Goal: Task Accomplishment & Management: Complete application form

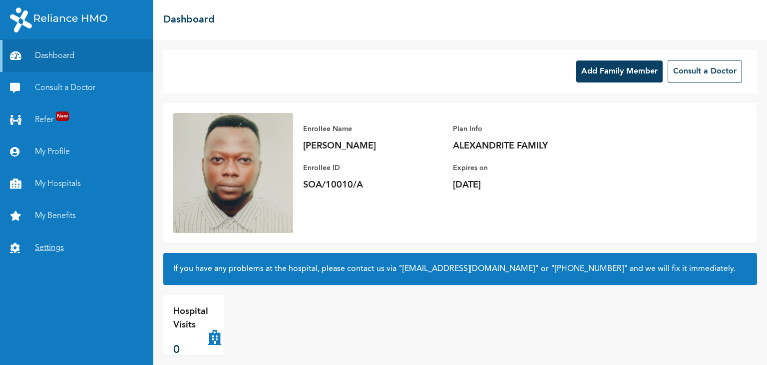
click at [54, 247] on link "Settings" at bounding box center [76, 248] width 153 height 32
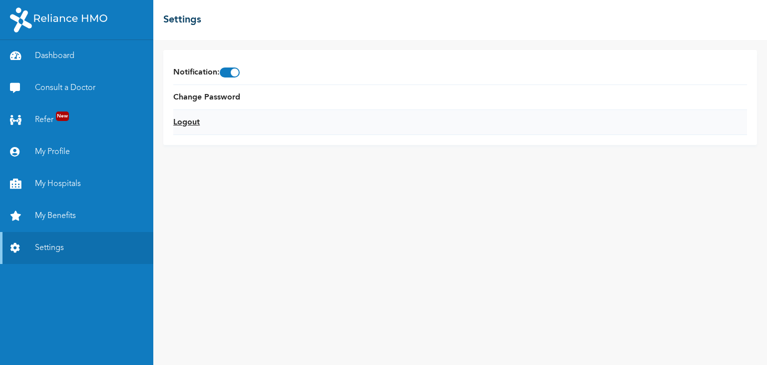
click at [193, 125] on link "Logout" at bounding box center [186, 122] width 26 height 12
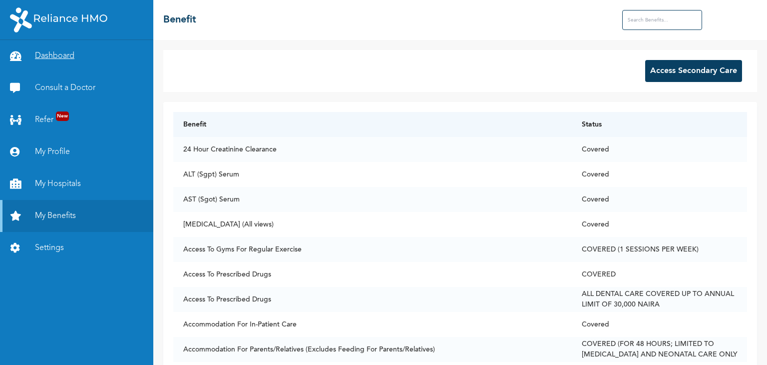
click at [70, 53] on link "Dashboard" at bounding box center [76, 56] width 153 height 32
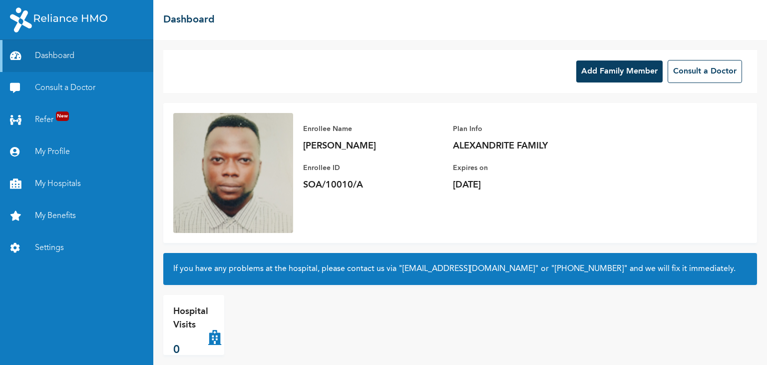
click at [607, 75] on button "Add Family Member" at bounding box center [619, 71] width 86 height 22
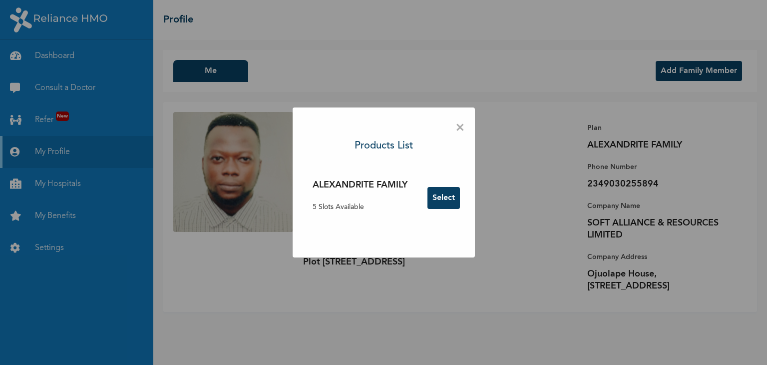
click at [460, 129] on span "×" at bounding box center [459, 127] width 9 height 21
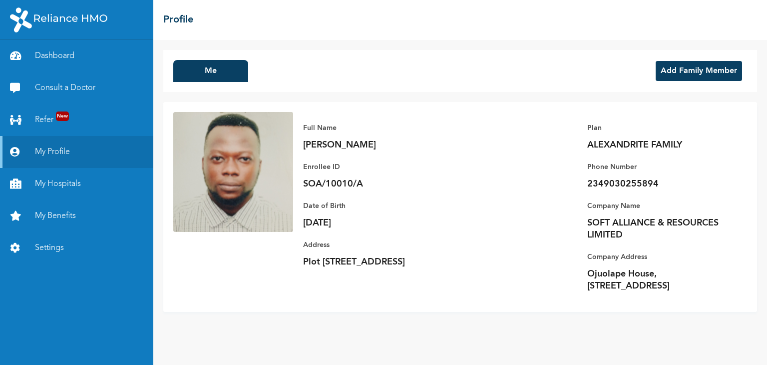
drag, startPoint x: 302, startPoint y: 260, endPoint x: 372, endPoint y: 272, distance: 70.4
click at [372, 272] on div "Full Name STEPHEN OLUREMI OGUNNIYI Enrollee ID SOA/10010/A Plan ALEXANDRITE FAM…" at bounding box center [520, 207] width 454 height 190
copy p "Plot 26 Unity Avenue, Oke-afa Magboro, Ogun"
click at [276, 29] on div "☰ Profile" at bounding box center [460, 20] width 614 height 40
click at [696, 75] on button "Add Family Member" at bounding box center [699, 71] width 86 height 20
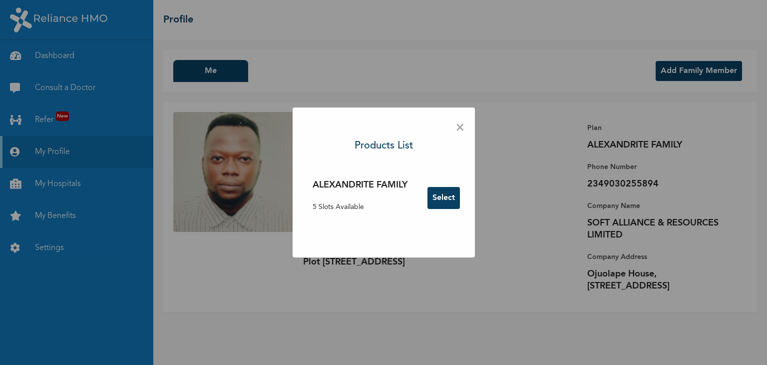
click at [441, 197] on button "Select" at bounding box center [443, 198] width 32 height 22
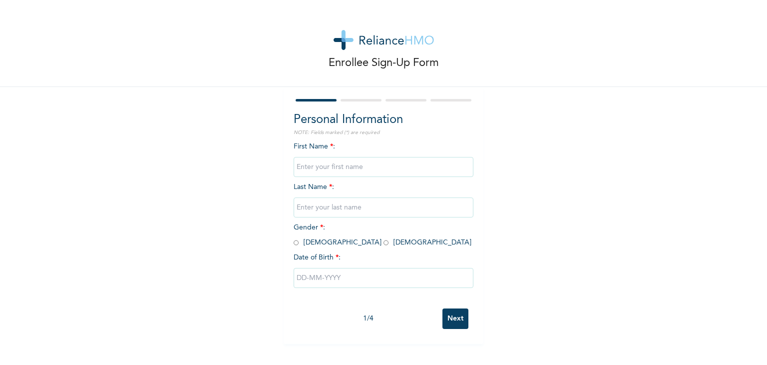
click at [333, 168] on input "text" at bounding box center [384, 167] width 180 height 20
type input "Adeola"
click at [325, 209] on input "text" at bounding box center [384, 207] width 180 height 20
type input "Babalola"
click at [384, 241] on input "radio" at bounding box center [386, 242] width 5 height 9
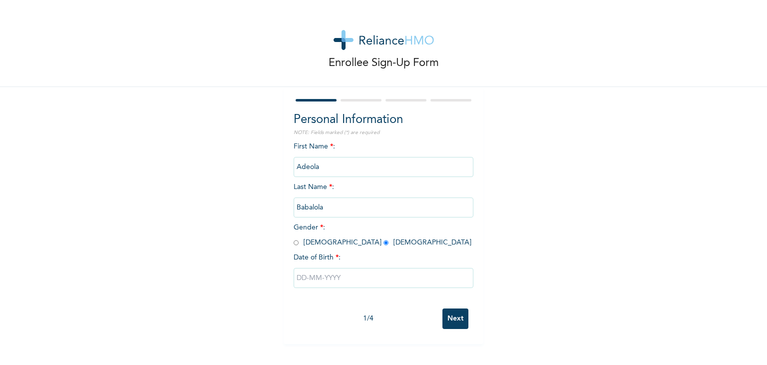
radio input "true"
click at [346, 276] on input "text" at bounding box center [384, 278] width 180 height 20
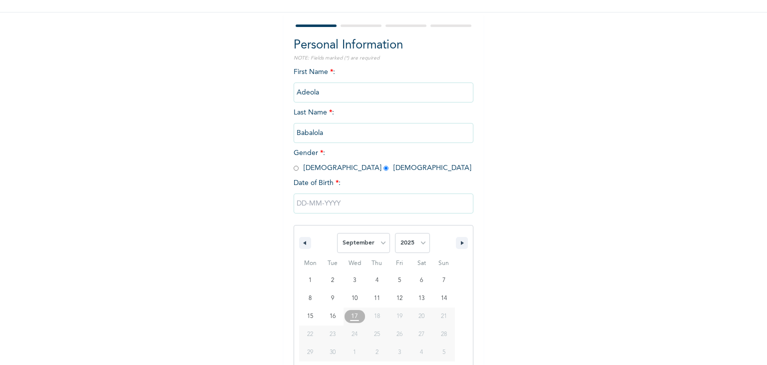
scroll to position [89, 0]
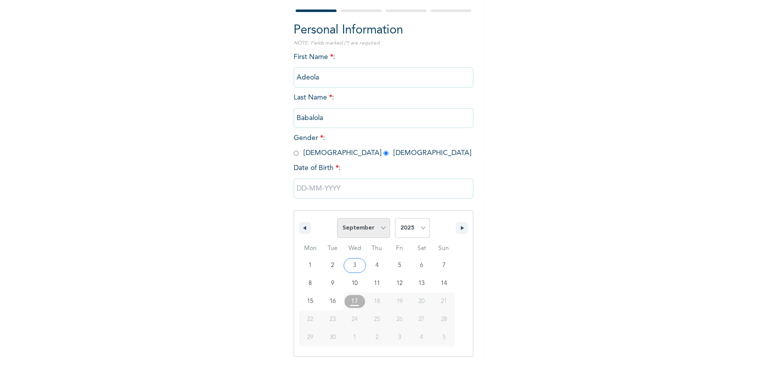
click at [372, 227] on select "January February March April May June July August September October November De…" at bounding box center [363, 228] width 53 height 20
click at [337, 218] on select "January February March April May June July August September October November De…" at bounding box center [363, 228] width 53 height 20
select select "8"
type input "09/06/2025"
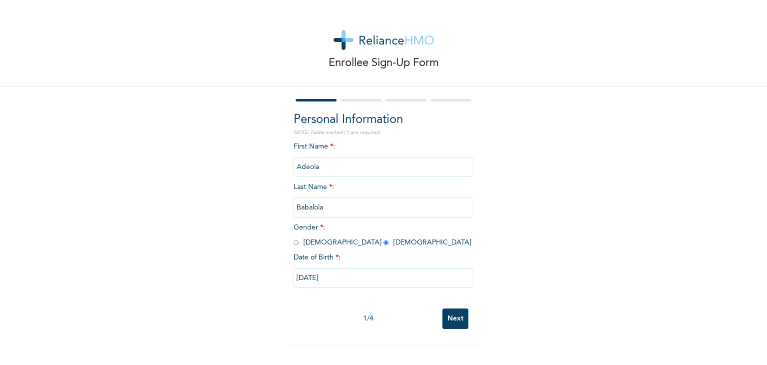
scroll to position [0, 0]
click at [336, 274] on input "09/06/2025" at bounding box center [384, 278] width 180 height 20
select select "8"
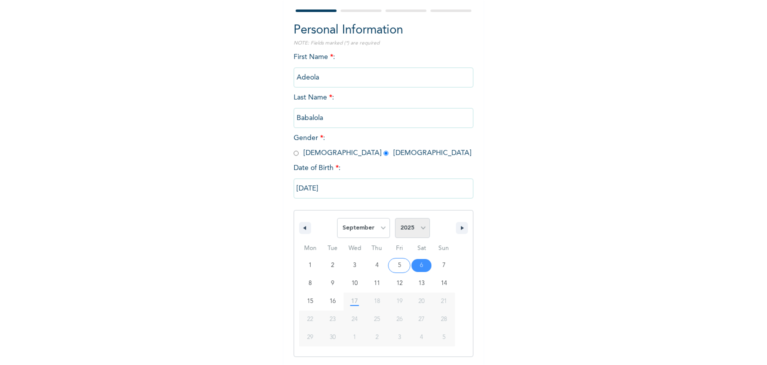
click at [413, 232] on select "2025 2024 2023 2022 2021 2020 2019 2018 2017 2016 2015 2014 2013 2012 2011 2010…" at bounding box center [412, 228] width 35 height 20
select select "1994"
click at [395, 218] on select "2025 2024 2023 2022 2021 2020 2019 2018 2017 2016 2015 2014 2013 2012 2011 2010…" at bounding box center [412, 228] width 35 height 20
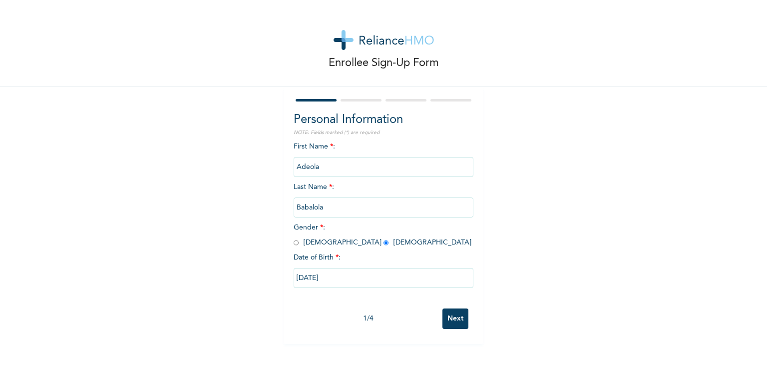
scroll to position [0, 0]
click at [272, 194] on div "Enrollee Sign-Up Form Personal Information NOTE: Fields marked (*) are required…" at bounding box center [383, 172] width 767 height 344
click at [347, 280] on input "09/06/2025" at bounding box center [384, 278] width 180 height 20
select select "8"
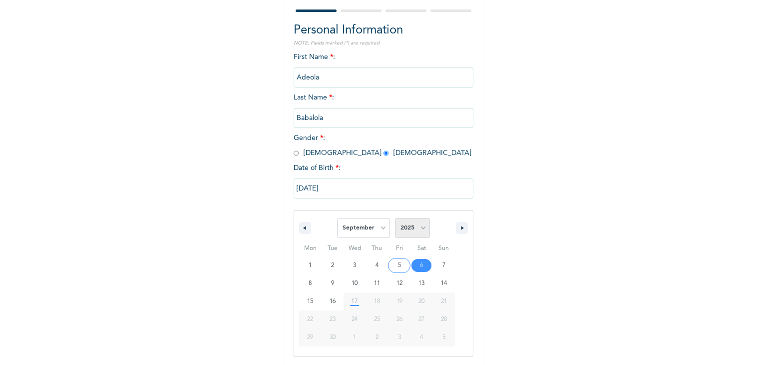
click at [409, 227] on select "2025 2024 2023 2022 2021 2020 2019 2018 2017 2016 2015 2014 2013 2012 2011 2010…" at bounding box center [412, 228] width 35 height 20
select select "1994"
click at [395, 218] on select "2025 2024 2023 2022 2021 2020 2019 2018 2017 2016 2015 2014 2013 2012 2011 2010…" at bounding box center [412, 228] width 35 height 20
click at [373, 226] on select "January February March April May June July August September October November De…" at bounding box center [363, 228] width 53 height 20
select select "9"
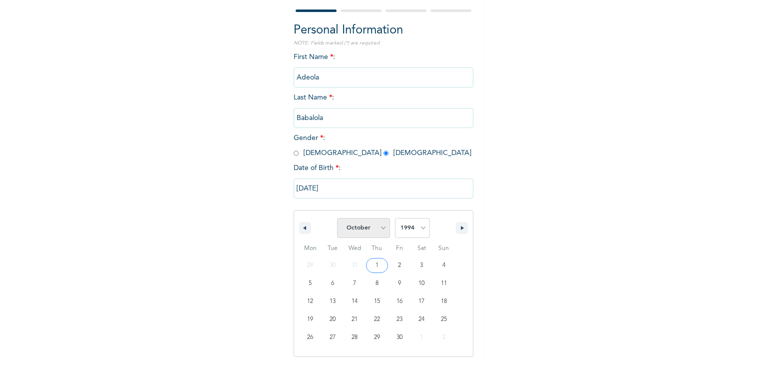
click at [337, 218] on select "January February March April May June July August September October November De…" at bounding box center [363, 228] width 53 height 20
type input "10/06/1994"
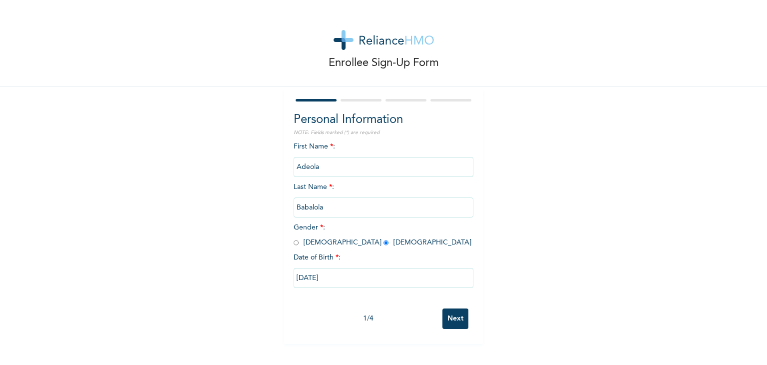
scroll to position [0, 0]
click at [449, 316] on input "Next" at bounding box center [455, 318] width 26 height 20
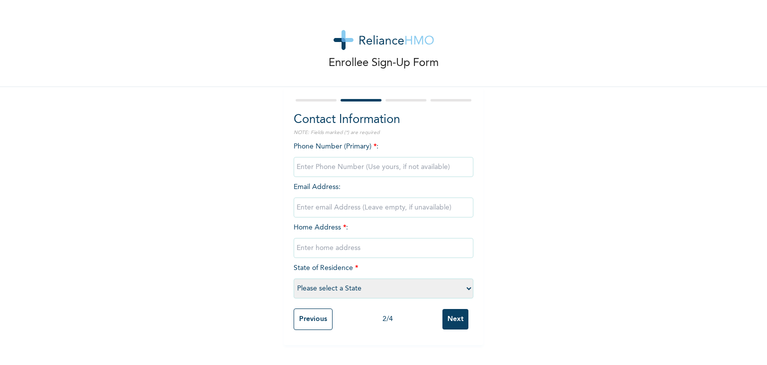
click at [306, 322] on input "Previous" at bounding box center [313, 318] width 39 height 21
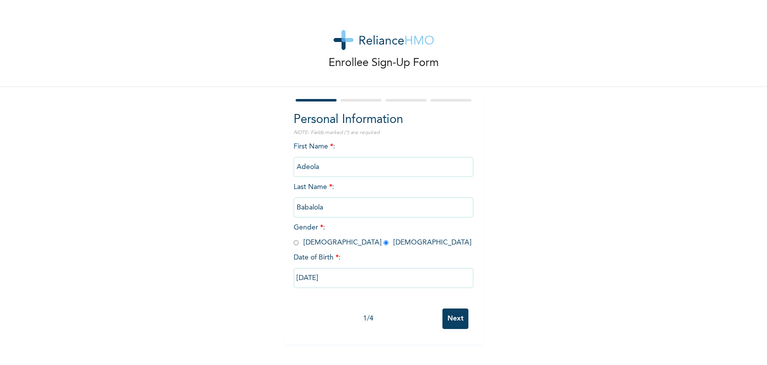
click at [442, 320] on input "Next" at bounding box center [455, 318] width 26 height 20
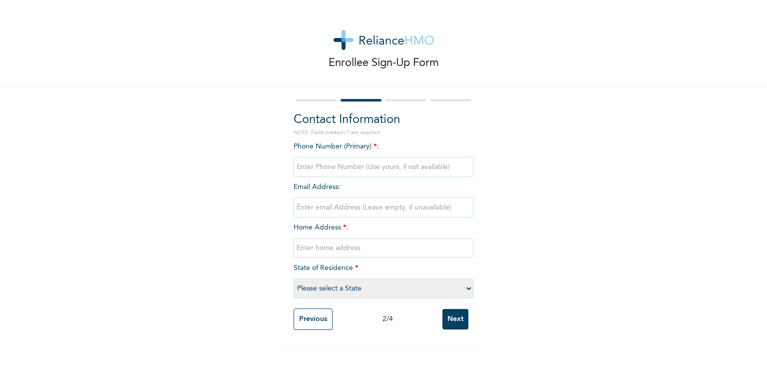
click at [312, 165] on input "phone" at bounding box center [384, 167] width 180 height 20
drag, startPoint x: 20, startPoint y: 184, endPoint x: 45, endPoint y: 185, distance: 25.0
click at [20, 184] on div "Enrollee Sign-Up Form Contact Information NOTE: Fields marked (*) are required …" at bounding box center [383, 172] width 767 height 345
click at [318, 170] on input "phone" at bounding box center [384, 167] width 180 height 20
paste input "08106458399"
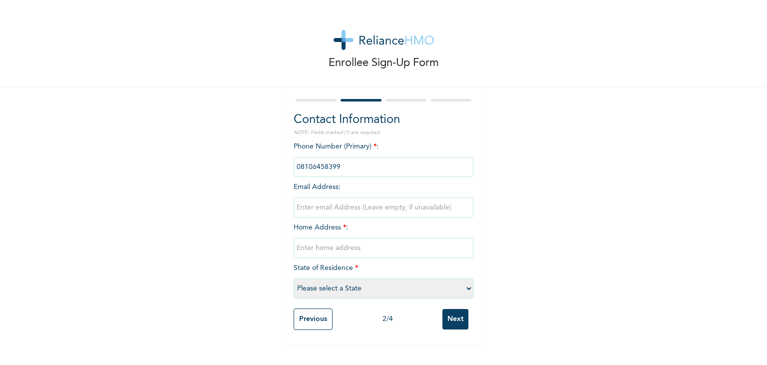
type input "08106458399"
click at [322, 205] on input "email" at bounding box center [384, 207] width 180 height 20
type input "[EMAIL_ADDRESS][DOMAIN_NAME]"
click at [52, 147] on div "Enrollee Sign-Up Form Contact Information NOTE: Fields marked (*) are required …" at bounding box center [383, 172] width 767 height 345
click at [410, 249] on input "Aibatin Kpota, [GEOGRAPHIC_DATA], [GEOGRAPHIC_DATA], [GEOGRAPHIC_DATA]" at bounding box center [384, 248] width 180 height 20
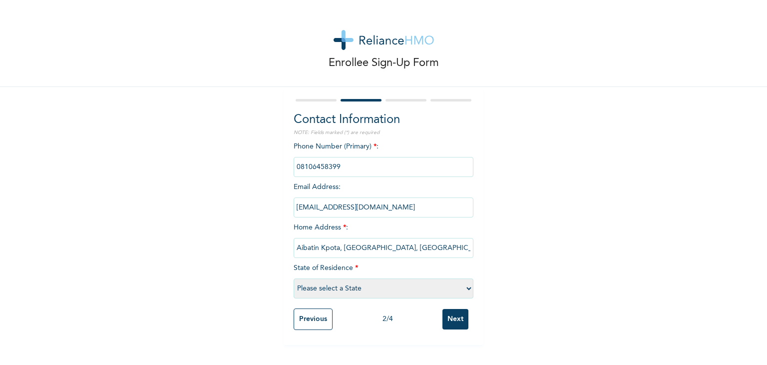
click at [410, 249] on input "Aibatin Kpota, [GEOGRAPHIC_DATA], [GEOGRAPHIC_DATA], [GEOGRAPHIC_DATA]" at bounding box center [384, 248] width 180 height 20
paste input "Plot [STREET_ADDRESS]"
type input "Plot [STREET_ADDRESS]"
click at [360, 286] on select "Please select a State [PERSON_NAME] (FCT) [PERSON_NAME] Ibom [GEOGRAPHIC_DATA] …" at bounding box center [384, 288] width 180 height 20
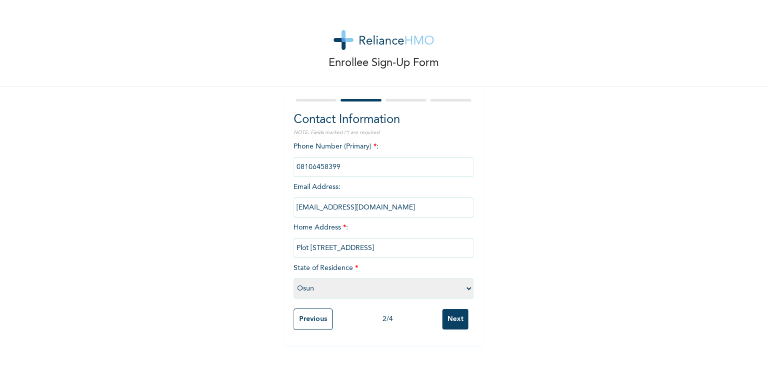
click at [294, 278] on select "Please select a State [PERSON_NAME] (FCT) [PERSON_NAME] Ibom [GEOGRAPHIC_DATA] …" at bounding box center [384, 288] width 180 height 20
click at [358, 287] on select "Please select a State [PERSON_NAME] (FCT) [PERSON_NAME] Ibom [GEOGRAPHIC_DATA] …" at bounding box center [384, 288] width 180 height 20
select select "28"
click at [294, 278] on select "Please select a State [PERSON_NAME] (FCT) [PERSON_NAME] Ibom [GEOGRAPHIC_DATA] …" at bounding box center [384, 288] width 180 height 20
click at [352, 209] on input "[EMAIL_ADDRESS][DOMAIN_NAME]" at bounding box center [384, 207] width 180 height 20
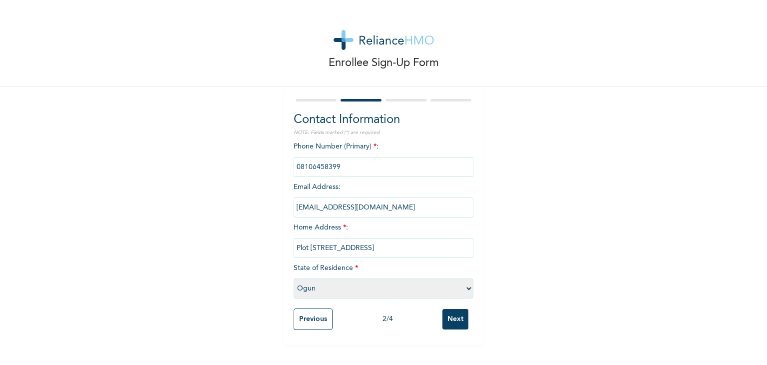
drag, startPoint x: 352, startPoint y: 209, endPoint x: 287, endPoint y: 209, distance: 64.9
click at [287, 209] on div "Contact Information NOTE: Fields marked (*) are required Phone Number (Primary)…" at bounding box center [384, 216] width 200 height 258
type input "adeyebabalol@gmail.com"
click at [455, 322] on input "Next" at bounding box center [455, 319] width 26 height 20
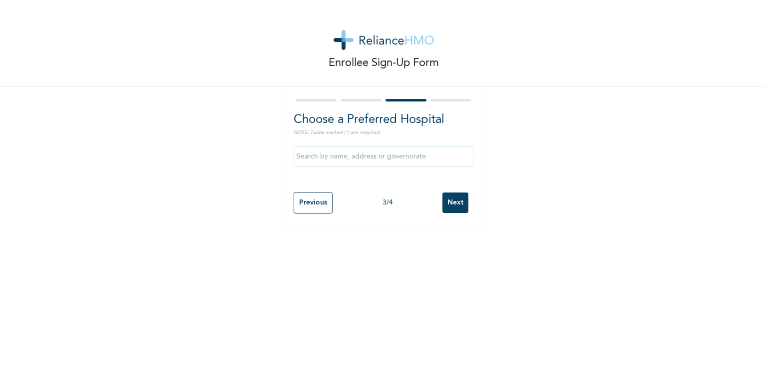
click at [346, 162] on input "text" at bounding box center [384, 156] width 180 height 20
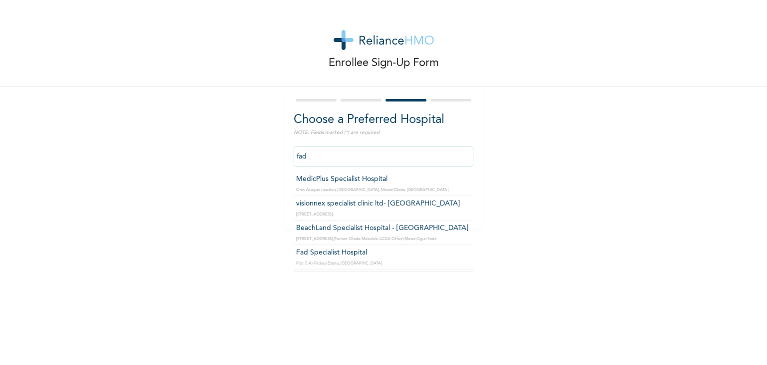
type input "Fad Specialist Hospital"
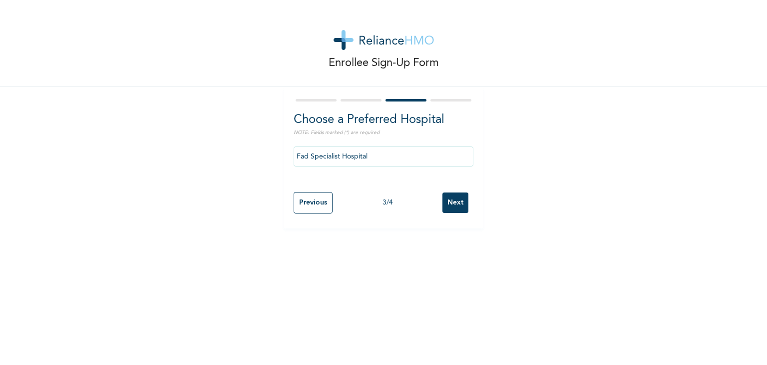
click at [443, 200] on input "Next" at bounding box center [455, 202] width 26 height 20
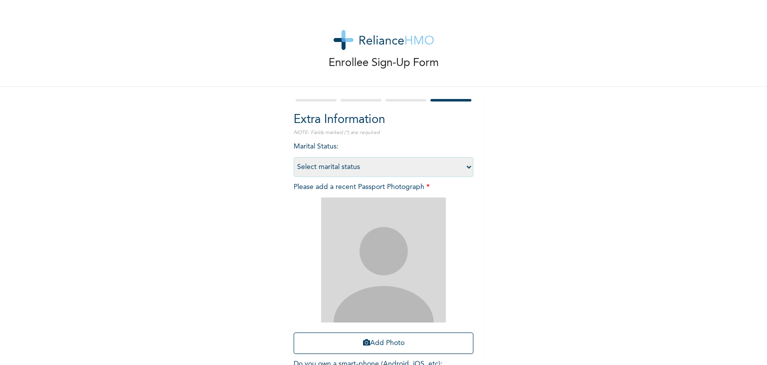
click at [318, 164] on select "Select marital status [DEMOGRAPHIC_DATA] Married [DEMOGRAPHIC_DATA] Widow/[DEMO…" at bounding box center [384, 167] width 180 height 20
select select "2"
click at [294, 157] on select "Select marital status [DEMOGRAPHIC_DATA] Married [DEMOGRAPHIC_DATA] Widow/[DEMO…" at bounding box center [384, 167] width 180 height 20
click at [386, 345] on button "Add Photo" at bounding box center [384, 342] width 180 height 21
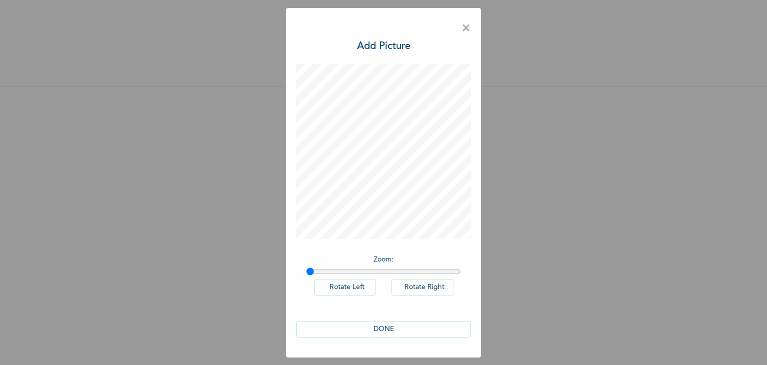
click at [392, 329] on button "DONE" at bounding box center [383, 329] width 175 height 16
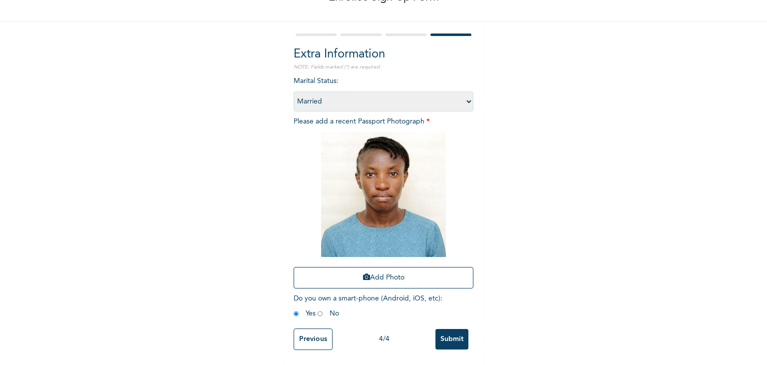
scroll to position [72, 0]
click at [309, 328] on input "Previous" at bounding box center [313, 338] width 39 height 21
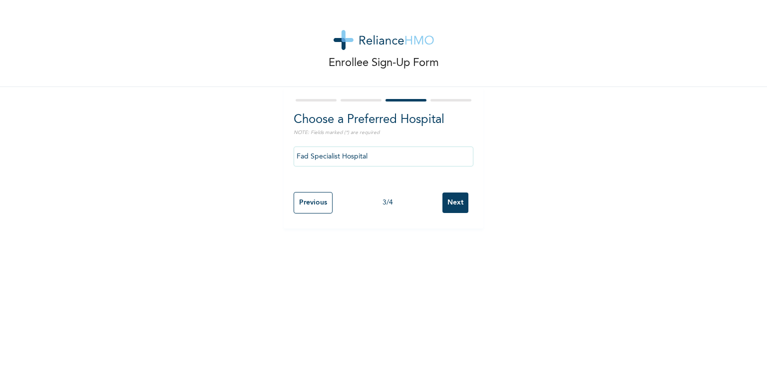
click at [300, 200] on input "Previous" at bounding box center [313, 202] width 39 height 21
select select "28"
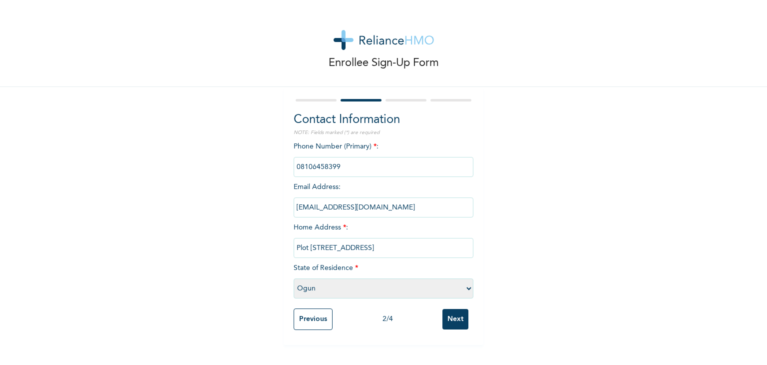
click at [335, 207] on input "adeyebabalol@gmail.com" at bounding box center [384, 207] width 180 height 20
type input "adeyebabalola@gmail.com"
click at [450, 316] on input "Next" at bounding box center [455, 319] width 26 height 20
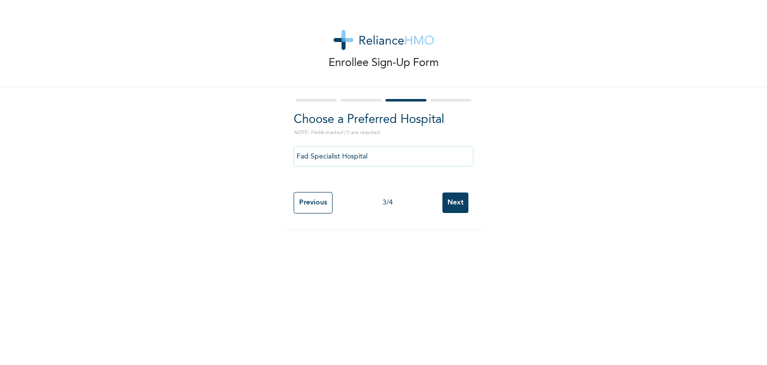
click at [442, 205] on input "Next" at bounding box center [455, 202] width 26 height 20
select select "2"
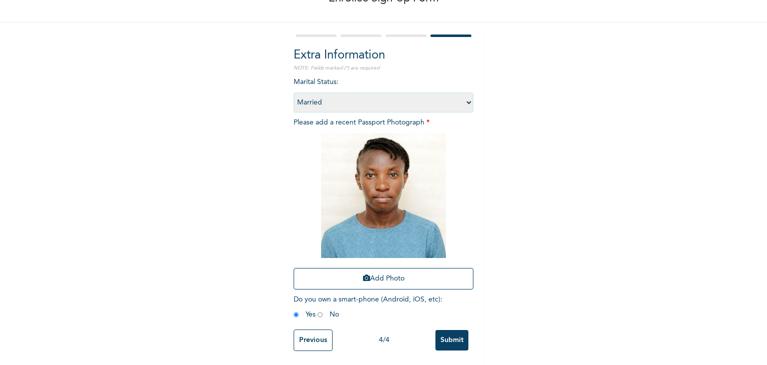
scroll to position [72, 0]
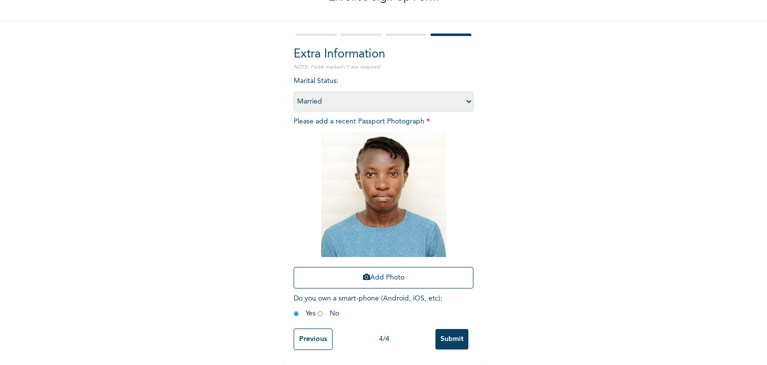
click at [449, 330] on input "Submit" at bounding box center [451, 339] width 33 height 20
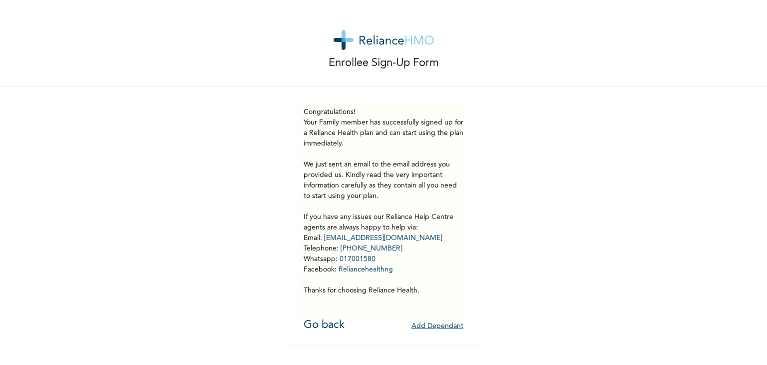
click at [414, 325] on button "Add Dependant" at bounding box center [438, 325] width 52 height 15
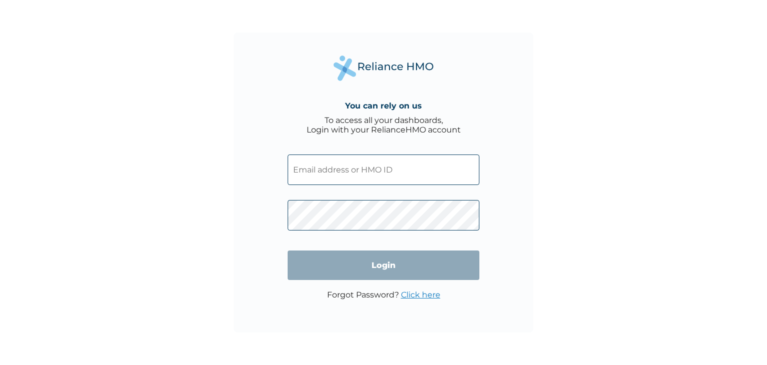
type input "sogunniyi@softalliance.com"
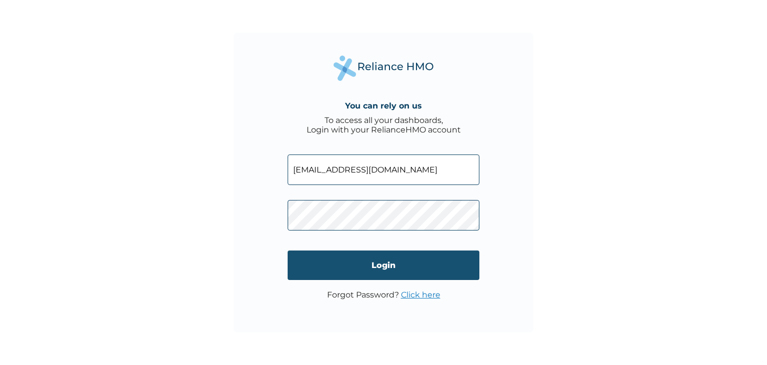
click at [310, 262] on input "Login" at bounding box center [384, 264] width 192 height 29
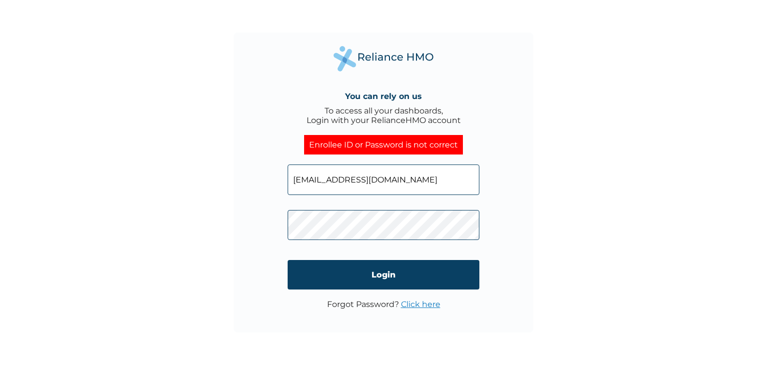
drag, startPoint x: 420, startPoint y: 183, endPoint x: 285, endPoint y: 184, distance: 135.3
click at [285, 184] on div "You can rely on us To access all your dashboards, Login with your RelianceHMO a…" at bounding box center [384, 182] width 300 height 300
click at [414, 304] on link "Click here" at bounding box center [420, 303] width 39 height 9
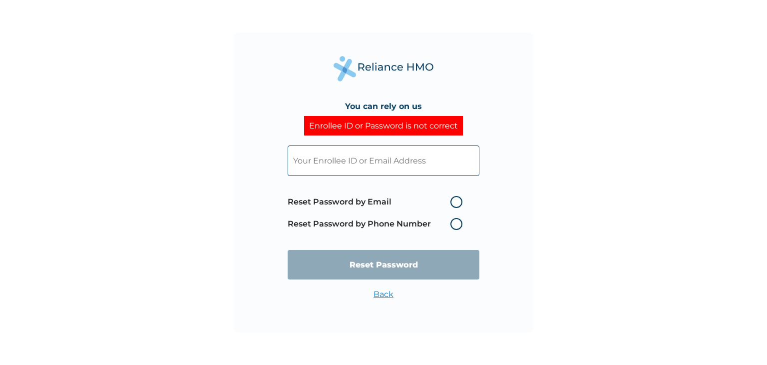
click at [457, 202] on label "Reset Password by Email" at bounding box center [378, 202] width 180 height 12
click at [452, 202] on input "Reset Password by Email" at bounding box center [444, 202] width 16 height 16
radio input "true"
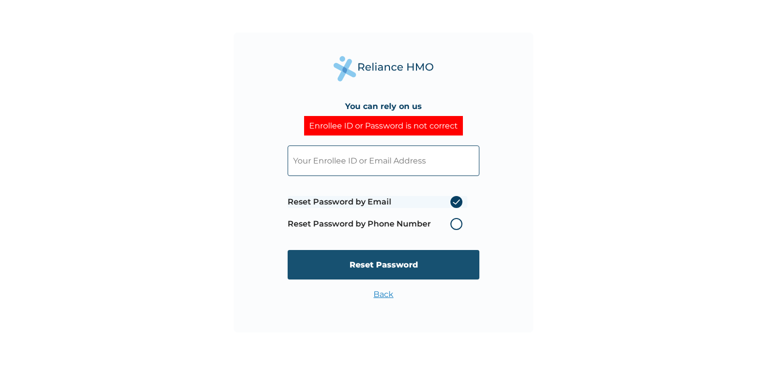
click at [418, 261] on input "Reset Password" at bounding box center [384, 264] width 192 height 29
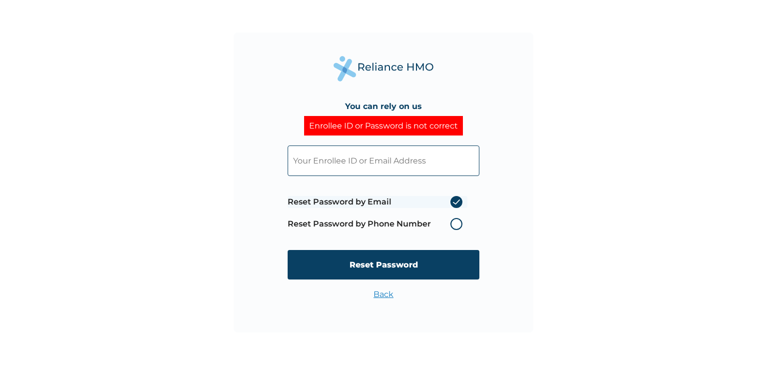
paste input "sogunniyi@softalliance.com"
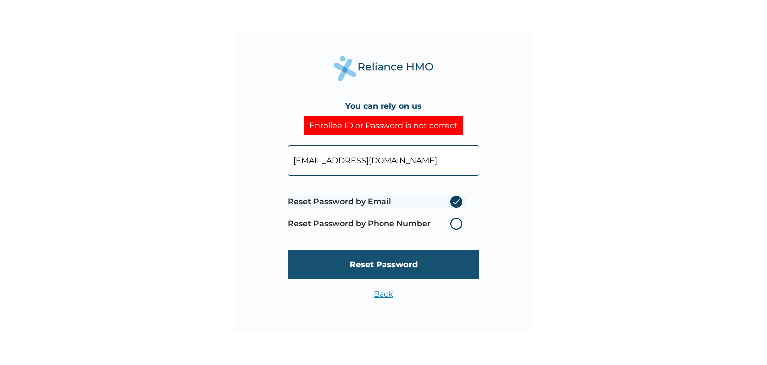
type input "sogunniyi@softalliance.com"
click at [368, 260] on input "Reset Password" at bounding box center [384, 264] width 192 height 29
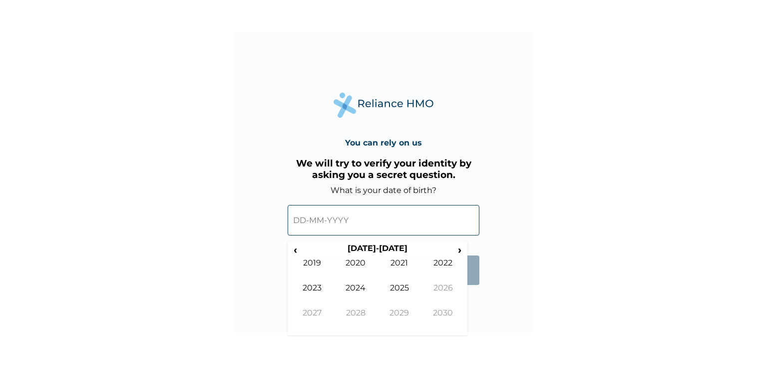
click at [316, 216] on input "text" at bounding box center [384, 220] width 192 height 30
click at [294, 245] on span "‹" at bounding box center [295, 249] width 10 height 12
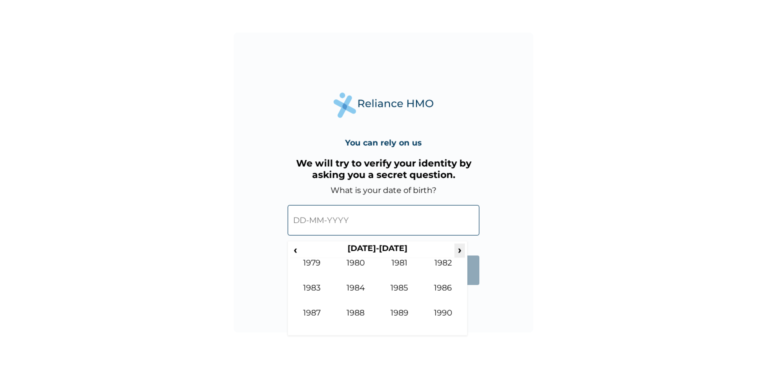
click at [459, 246] on span "›" at bounding box center [459, 249] width 11 height 12
click at [439, 262] on td "1992" at bounding box center [444, 270] width 44 height 25
click at [314, 286] on td "May" at bounding box center [312, 295] width 44 height 25
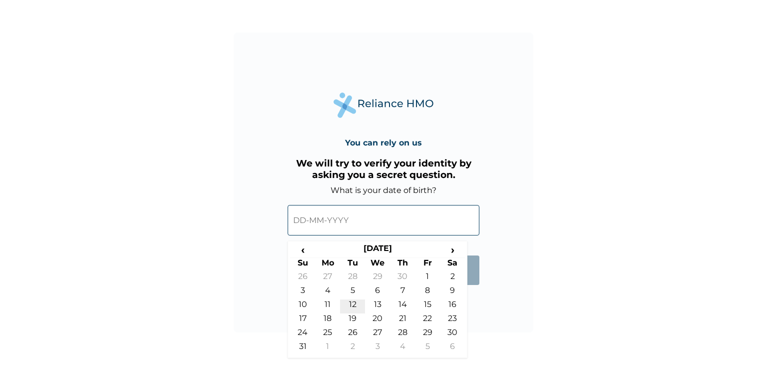
click at [348, 303] on td "12" at bounding box center [352, 306] width 25 height 14
type input "12-05-1992"
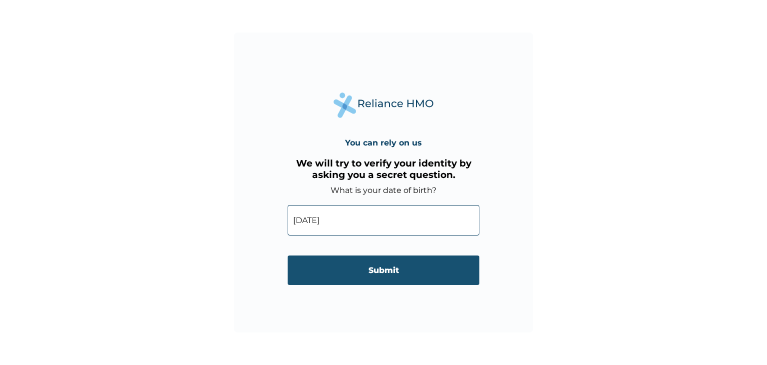
click at [375, 278] on input "Submit" at bounding box center [384, 269] width 192 height 29
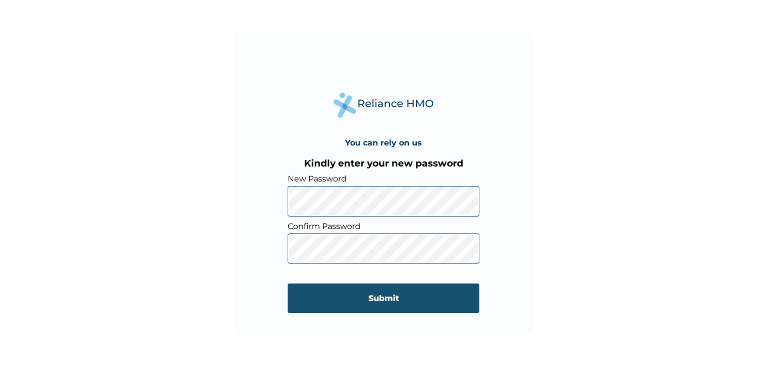
click at [305, 292] on input "Submit" at bounding box center [384, 297] width 192 height 29
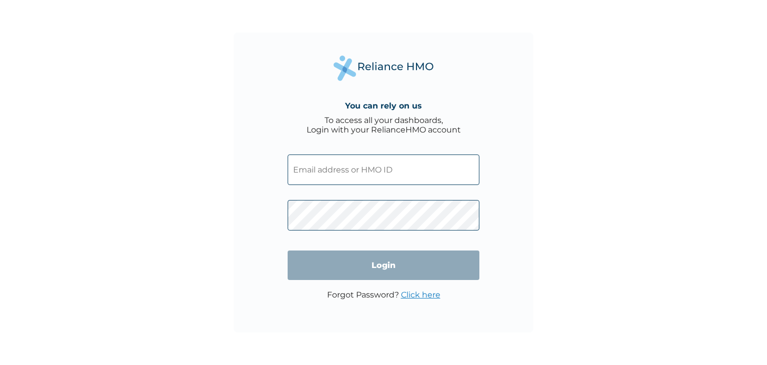
type input "[EMAIL_ADDRESS][DOMAIN_NAME]"
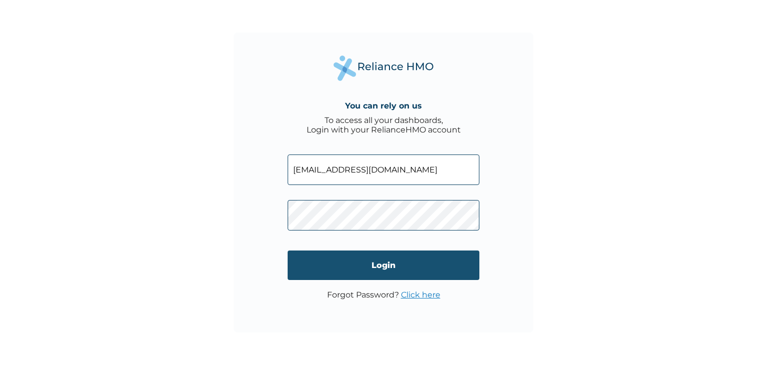
click at [316, 257] on input "Login" at bounding box center [384, 264] width 192 height 29
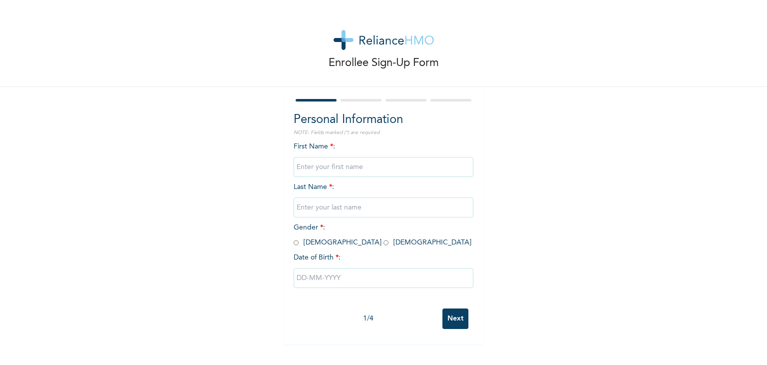
click at [328, 162] on input "text" at bounding box center [384, 167] width 180 height 20
type input "Lyor"
type input "[DEMOGRAPHIC_DATA]"
click at [294, 243] on input "radio" at bounding box center [296, 242] width 5 height 9
radio input "true"
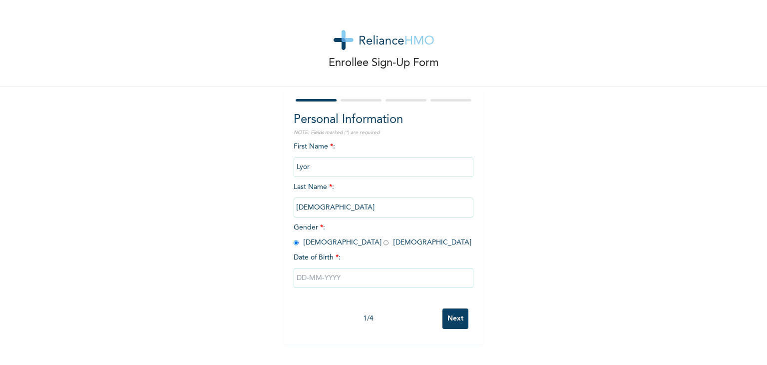
click at [331, 278] on input "text" at bounding box center [384, 278] width 180 height 20
select select "8"
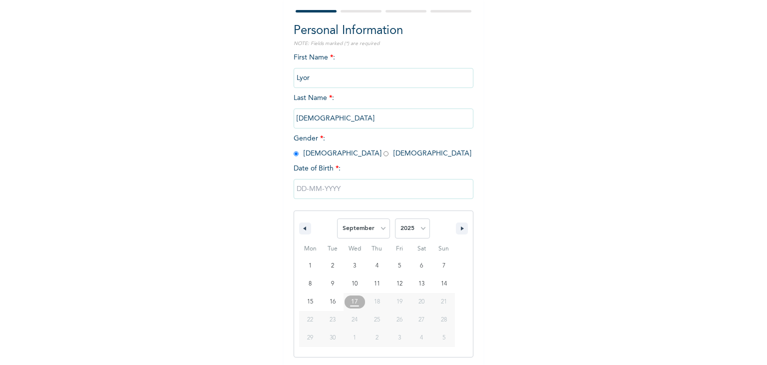
scroll to position [89, 0]
click at [419, 230] on select "2025 2024 2023 2022 2021 2020 2019 2018 2017 2016 2015 2014 2013 2012 2011 2010…" at bounding box center [412, 228] width 35 height 20
select select "2022"
click at [395, 218] on select "2025 2024 2023 2022 2021 2020 2019 2018 2017 2016 2015 2014 2013 2012 2011 2010…" at bounding box center [412, 228] width 35 height 20
click at [364, 229] on select "January February March April May June July August September October November De…" at bounding box center [363, 228] width 53 height 20
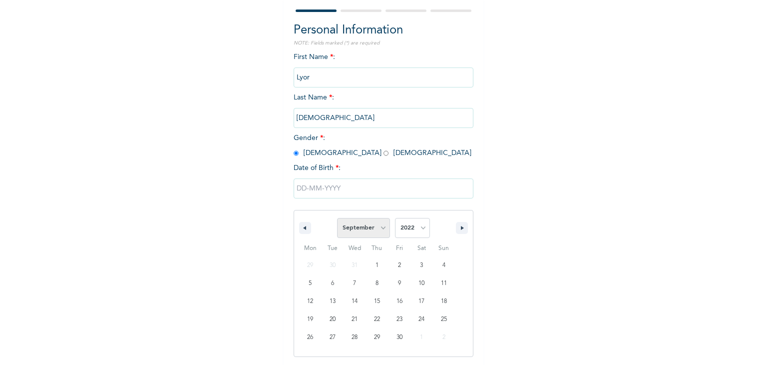
select select "9"
click at [337, 218] on select "January February March April May June July August September October November De…" at bounding box center [363, 228] width 53 height 20
type input "10/04/2022"
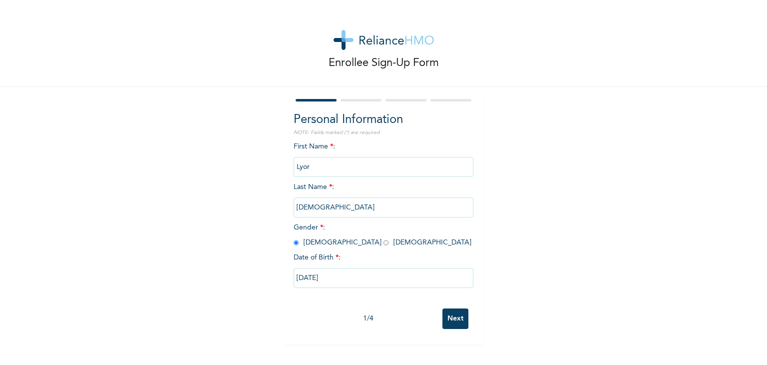
click at [451, 320] on input "Next" at bounding box center [455, 318] width 26 height 20
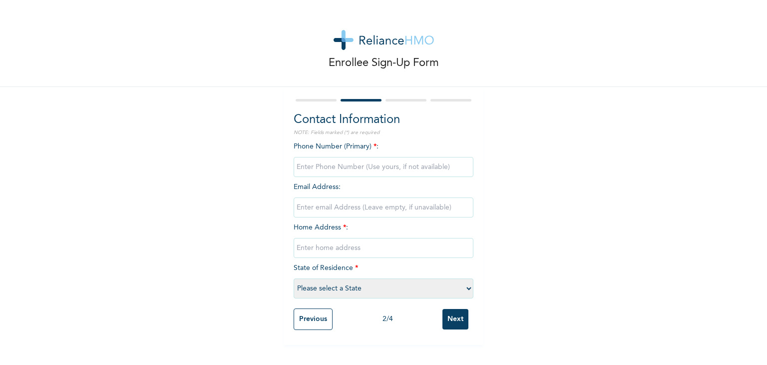
click at [353, 164] on input "phone" at bounding box center [384, 167] width 180 height 20
type input "09030255894"
click at [338, 206] on input "email" at bounding box center [384, 207] width 180 height 20
type input "[EMAIL_ADDRESS][DOMAIN_NAME]"
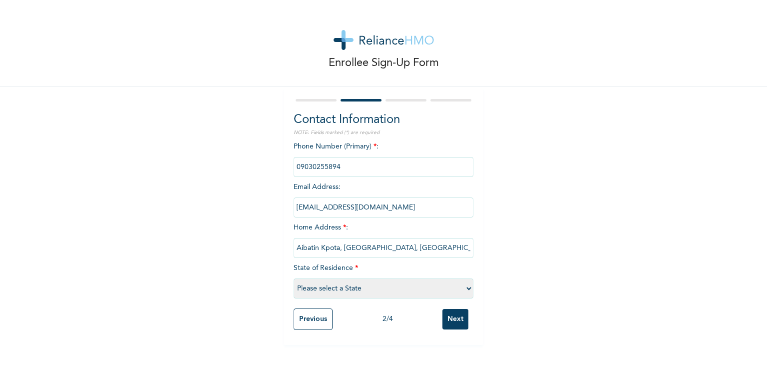
click at [68, 254] on div "Enrollee Sign-Up Form Contact Information NOTE: Fields marked (*) are required …" at bounding box center [383, 172] width 767 height 345
click at [350, 244] on input "Aibatin Kpota, [GEOGRAPHIC_DATA], [GEOGRAPHIC_DATA], [GEOGRAPHIC_DATA]" at bounding box center [384, 248] width 180 height 20
paste input "Plot [STREET_ADDRESS]"
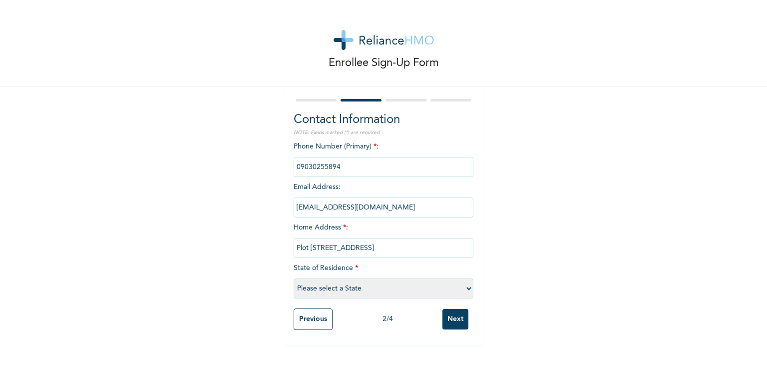
type input "Plot [STREET_ADDRESS]"
click at [370, 290] on select "Please select a State [PERSON_NAME] (FCT) [PERSON_NAME] Ibom [GEOGRAPHIC_DATA] …" at bounding box center [384, 288] width 180 height 20
select select "28"
click at [294, 278] on select "Please select a State [PERSON_NAME] (FCT) [PERSON_NAME] Ibom [GEOGRAPHIC_DATA] …" at bounding box center [384, 288] width 180 height 20
click at [450, 318] on input "Next" at bounding box center [455, 319] width 26 height 20
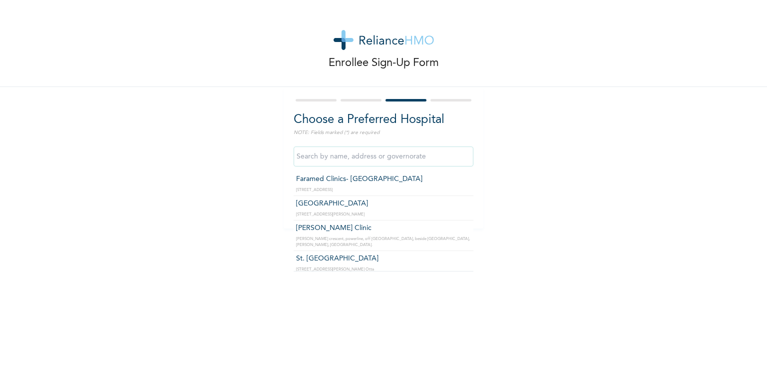
click at [363, 158] on input "text" at bounding box center [384, 156] width 180 height 20
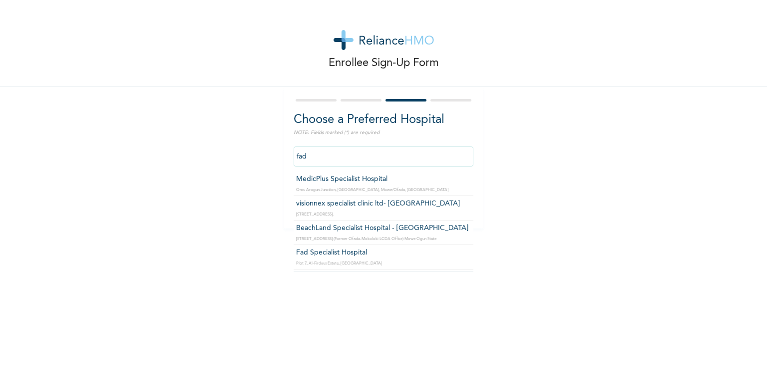
type input "Fad Specialist Hospital"
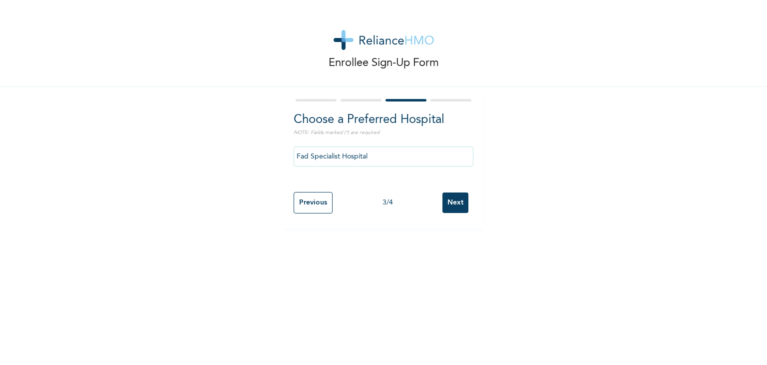
click at [447, 203] on input "Next" at bounding box center [455, 202] width 26 height 20
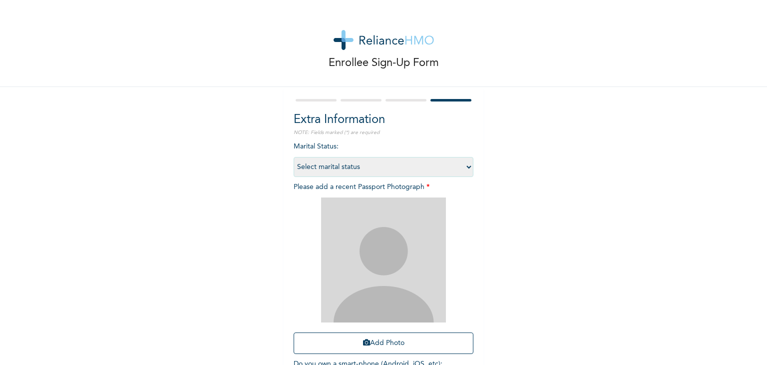
click at [369, 165] on select "Select marital status [DEMOGRAPHIC_DATA] Married [DEMOGRAPHIC_DATA] Widow/[DEMO…" at bounding box center [384, 167] width 180 height 20
select select "1"
click at [294, 157] on select "Select marital status [DEMOGRAPHIC_DATA] Married [DEMOGRAPHIC_DATA] Widow/[DEMO…" at bounding box center [384, 167] width 180 height 20
click at [384, 337] on button "Add Photo" at bounding box center [384, 342] width 180 height 21
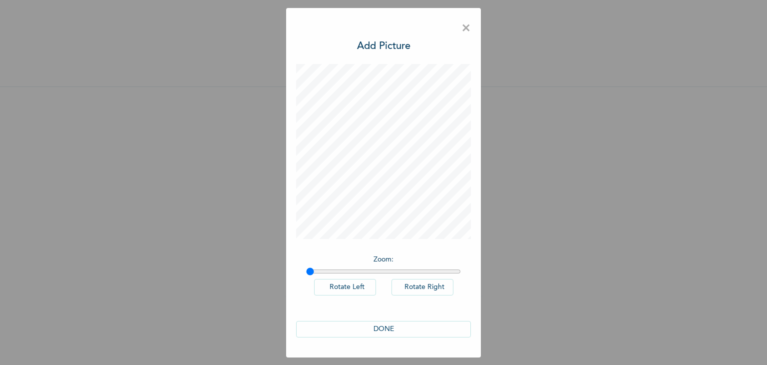
click at [389, 326] on button "DONE" at bounding box center [383, 329] width 175 height 16
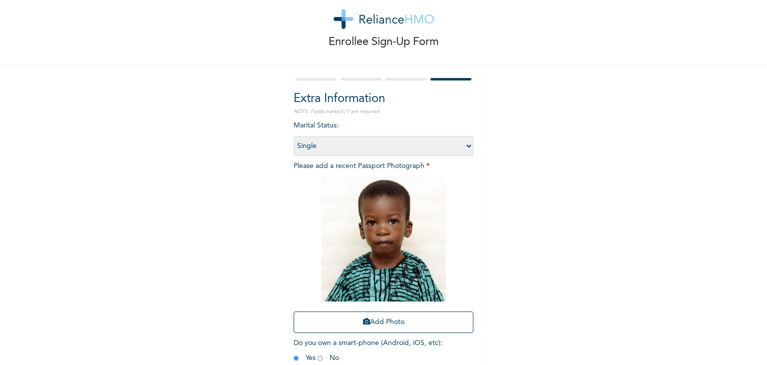
scroll to position [72, 0]
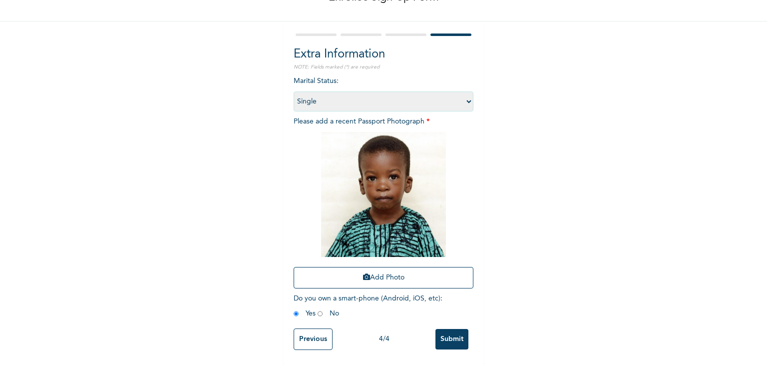
click at [318, 309] on input "radio" at bounding box center [320, 313] width 5 height 9
radio input "true"
click at [442, 332] on input "Submit" at bounding box center [451, 339] width 33 height 20
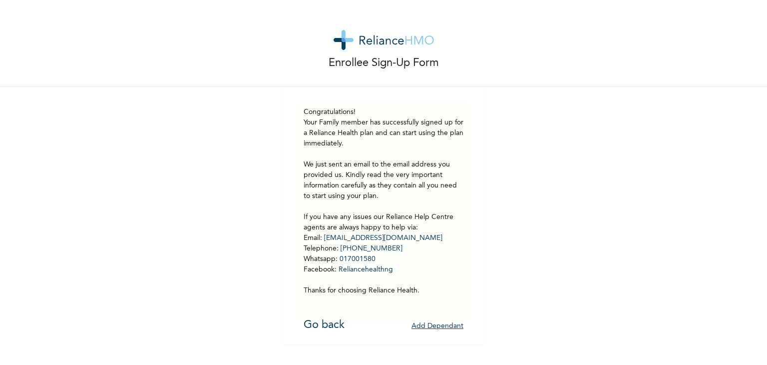
click at [422, 323] on button "Add Dependant" at bounding box center [438, 325] width 52 height 15
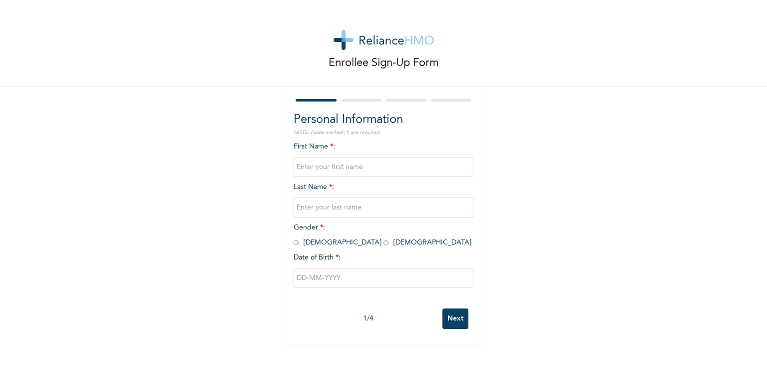
click at [298, 168] on input "text" at bounding box center [384, 167] width 180 height 20
type input "[PERSON_NAME]"
click at [324, 204] on input "text" at bounding box center [384, 207] width 180 height 20
type input "[DEMOGRAPHIC_DATA]"
click at [294, 244] on input "radio" at bounding box center [296, 242] width 5 height 9
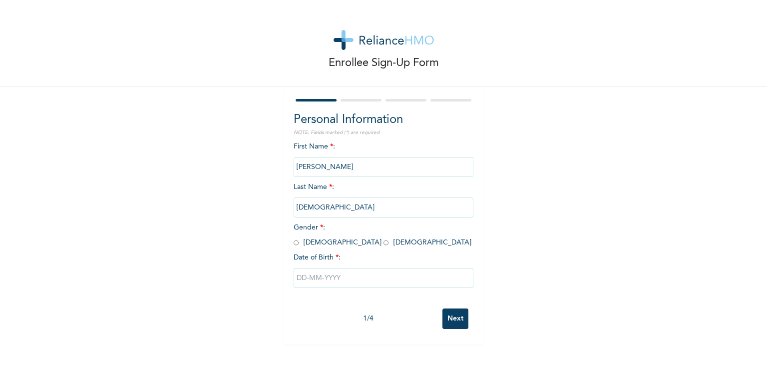
radio input "true"
click at [346, 271] on input "text" at bounding box center [384, 278] width 180 height 20
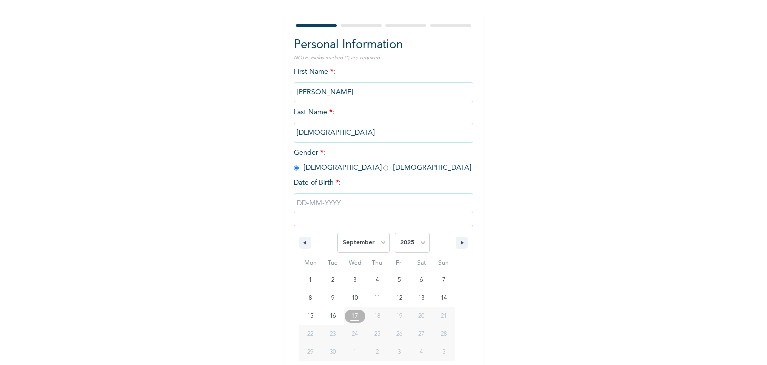
scroll to position [89, 0]
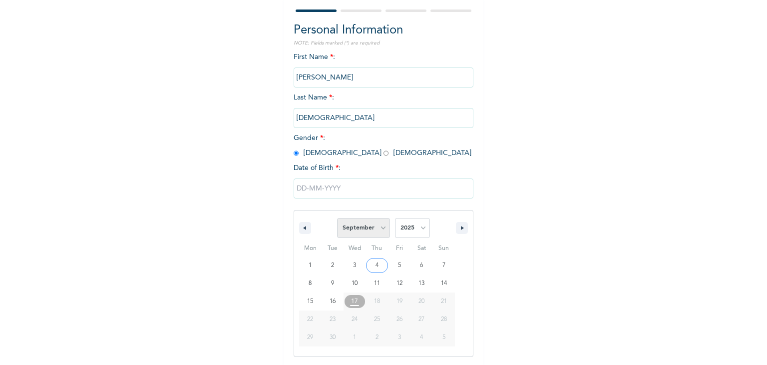
click at [370, 230] on select "January February March April May June July August September October November De…" at bounding box center [363, 228] width 53 height 20
select select "7"
click at [337, 218] on select "January February March April May June July August September October November De…" at bounding box center [363, 228] width 53 height 20
type input "[DATE]"
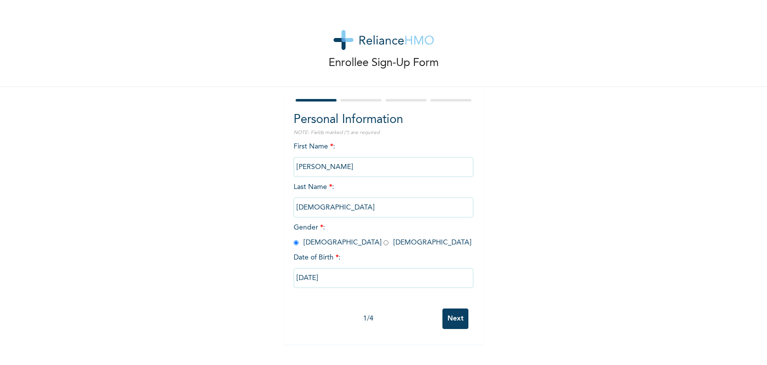
scroll to position [0, 0]
click at [457, 322] on input "Next" at bounding box center [455, 318] width 26 height 20
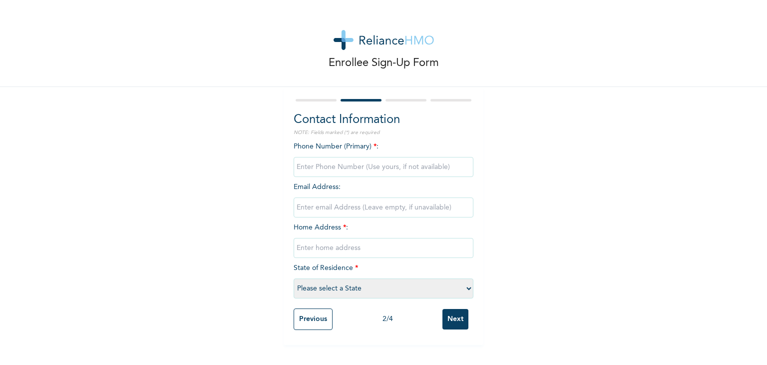
click at [322, 167] on input "phone" at bounding box center [384, 167] width 180 height 20
click at [338, 165] on input "phone" at bounding box center [384, 167] width 180 height 20
type input "09030255894"
click at [326, 206] on input "email" at bounding box center [384, 207] width 180 height 20
type input "[EMAIL_ADDRESS][DOMAIN_NAME]"
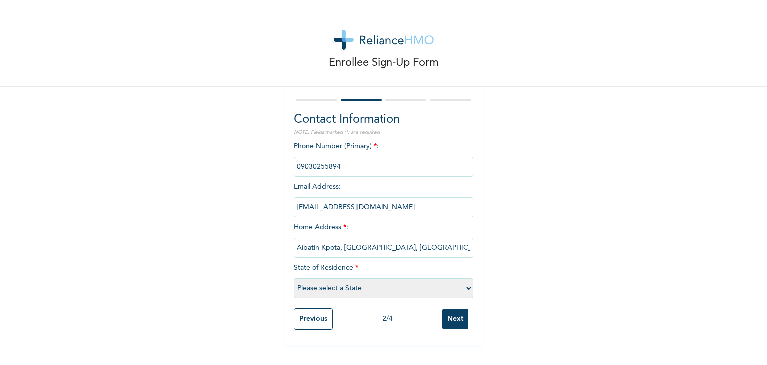
click at [427, 254] on input "Aibatin Kpota, [GEOGRAPHIC_DATA], [GEOGRAPHIC_DATA], [GEOGRAPHIC_DATA]" at bounding box center [384, 248] width 180 height 20
paste input "Plot [STREET_ADDRESS]"
type input "Plot [STREET_ADDRESS]"
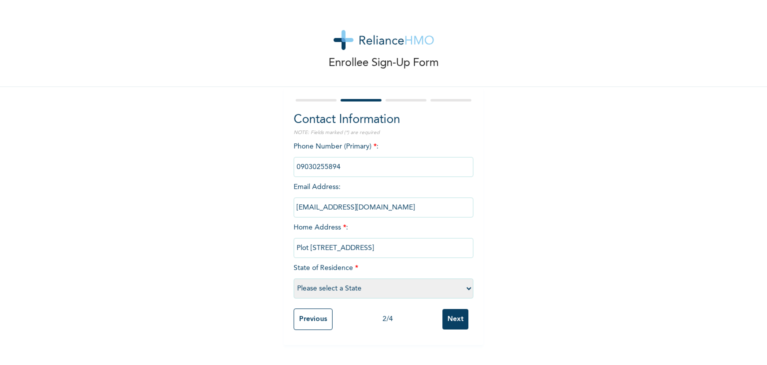
click at [390, 284] on select "Please select a State [PERSON_NAME] (FCT) [PERSON_NAME] Ibom [GEOGRAPHIC_DATA] …" at bounding box center [384, 288] width 180 height 20
select select "28"
click at [294, 278] on select "Please select a State [PERSON_NAME] (FCT) [PERSON_NAME] Ibom [GEOGRAPHIC_DATA] …" at bounding box center [384, 288] width 180 height 20
click at [446, 315] on input "Next" at bounding box center [455, 319] width 26 height 20
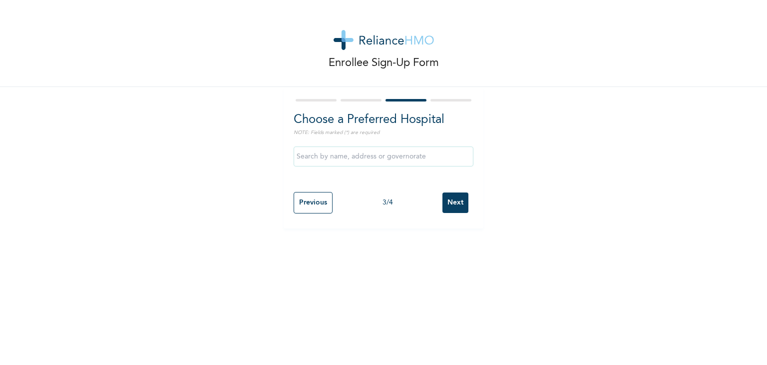
click at [342, 160] on input "text" at bounding box center [384, 156] width 180 height 20
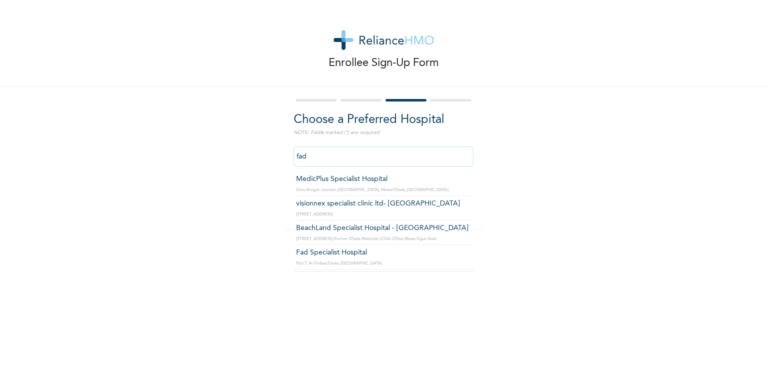
type input "Fad Specialist Hospital"
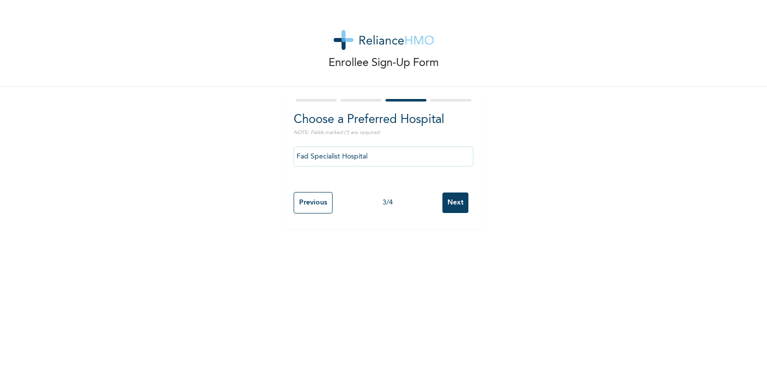
click at [447, 201] on input "Next" at bounding box center [455, 202] width 26 height 20
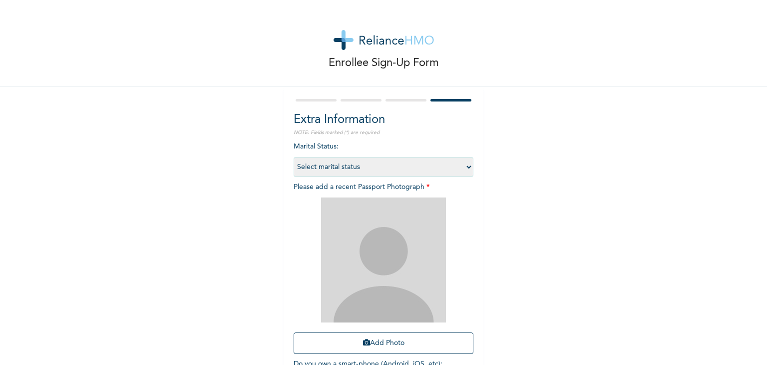
click at [341, 167] on select "Select marital status [DEMOGRAPHIC_DATA] Married [DEMOGRAPHIC_DATA] Widow/[DEMO…" at bounding box center [384, 167] width 180 height 20
select select "1"
click at [294, 157] on select "Select marital status [DEMOGRAPHIC_DATA] Married [DEMOGRAPHIC_DATA] Widow/[DEMO…" at bounding box center [384, 167] width 180 height 20
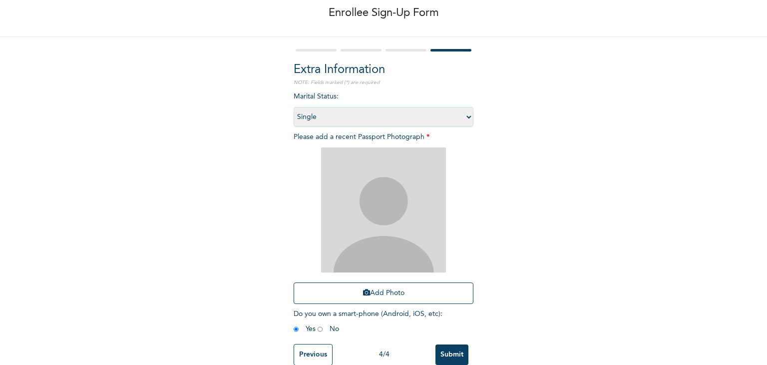
scroll to position [72, 0]
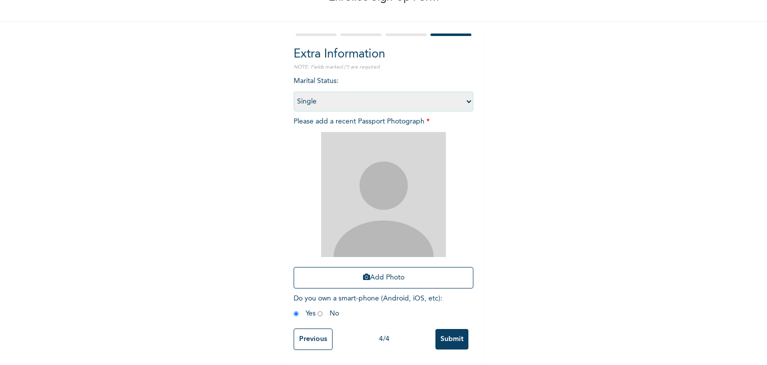
click at [318, 309] on input "radio" at bounding box center [320, 313] width 5 height 9
radio input "true"
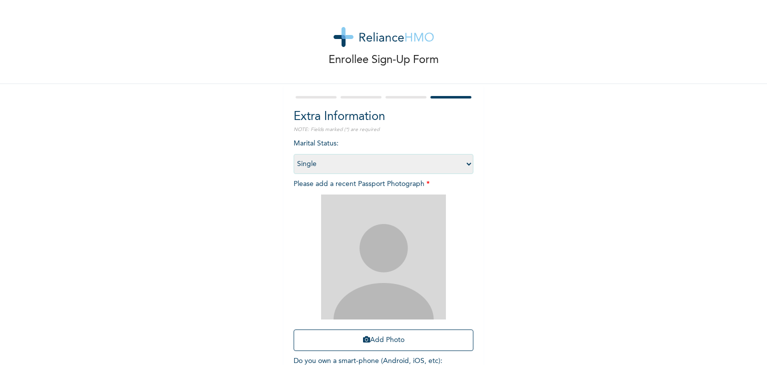
scroll to position [0, 0]
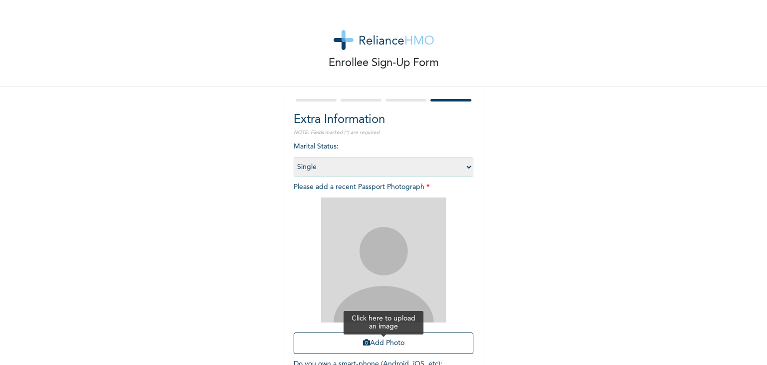
click at [401, 342] on button "Add Photo" at bounding box center [384, 342] width 180 height 21
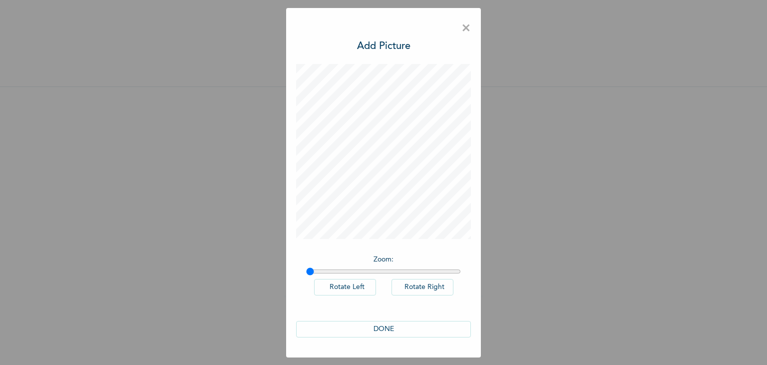
click at [383, 332] on button "DONE" at bounding box center [383, 329] width 175 height 16
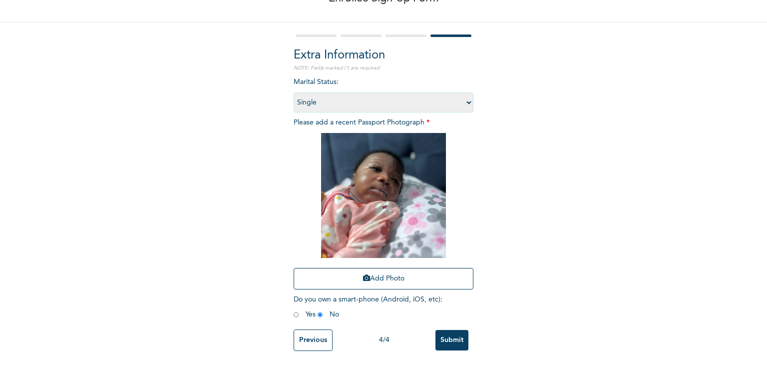
scroll to position [72, 0]
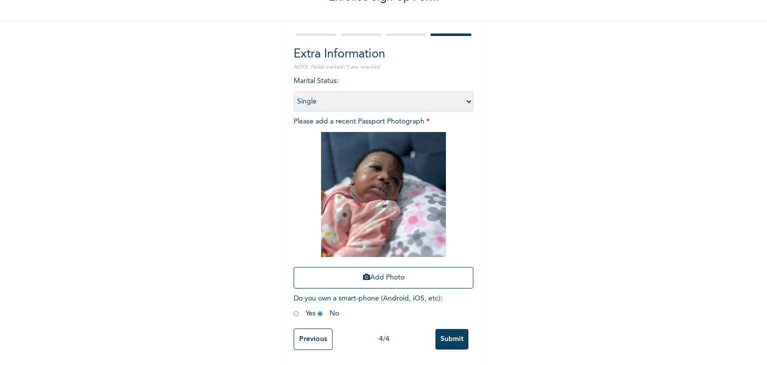
click at [441, 330] on input "Submit" at bounding box center [451, 339] width 33 height 20
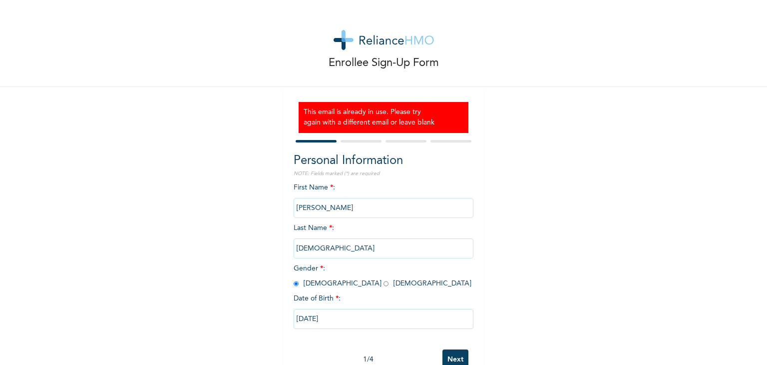
scroll to position [27, 0]
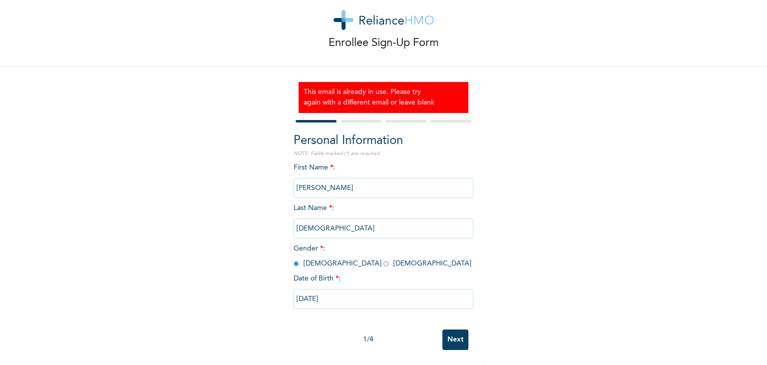
click at [444, 330] on input "Next" at bounding box center [455, 339] width 26 height 20
select select "28"
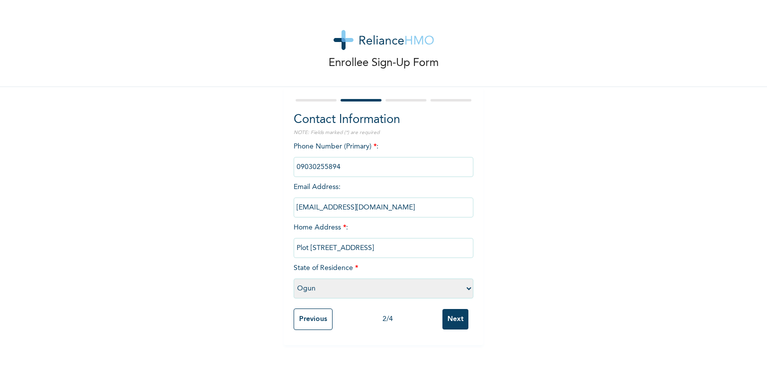
scroll to position [0, 0]
click at [352, 206] on input "[EMAIL_ADDRESS][DOMAIN_NAME]" at bounding box center [384, 207] width 180 height 20
drag, startPoint x: 413, startPoint y: 211, endPoint x: 288, endPoint y: 208, distance: 124.9
click at [288, 208] on div "Contact Information NOTE: Fields marked (*) are required Phone Number (Primary)…" at bounding box center [384, 216] width 200 height 258
click at [450, 318] on input "Next" at bounding box center [455, 319] width 26 height 20
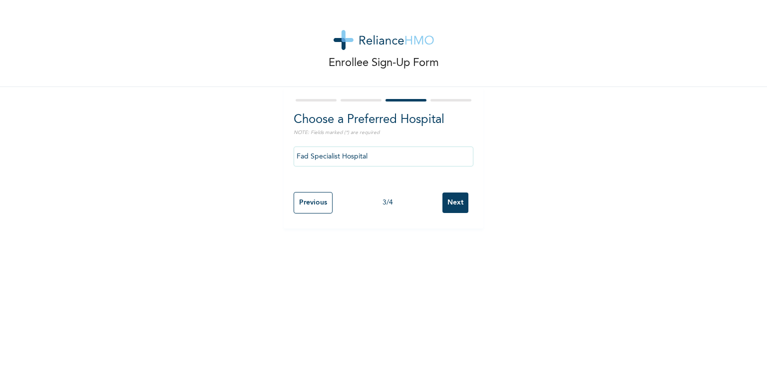
click at [450, 206] on input "Next" at bounding box center [455, 202] width 26 height 20
select select "1"
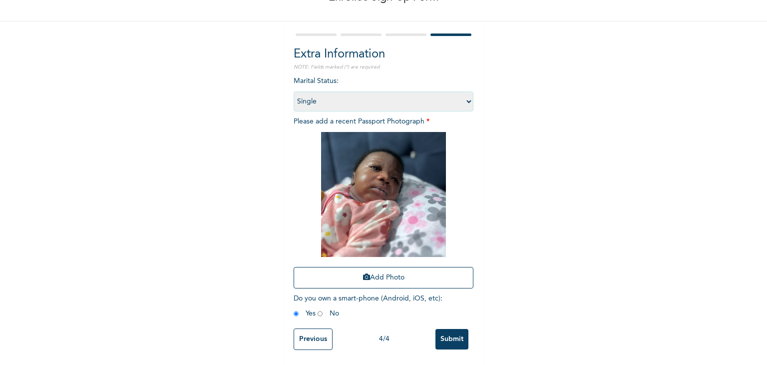
scroll to position [72, 0]
click at [437, 332] on input "Submit" at bounding box center [451, 339] width 33 height 20
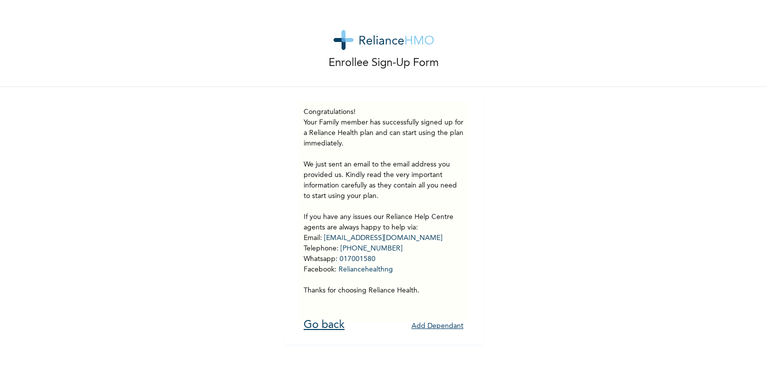
click at [326, 321] on link "Go back" at bounding box center [324, 324] width 41 height 11
